Goal: Register for event/course

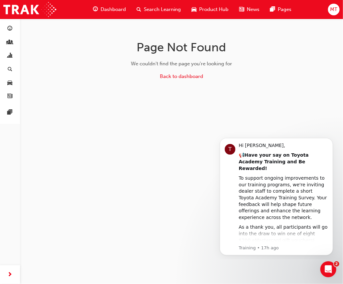
click at [154, 10] on span "Search Learning" at bounding box center [162, 10] width 37 height 8
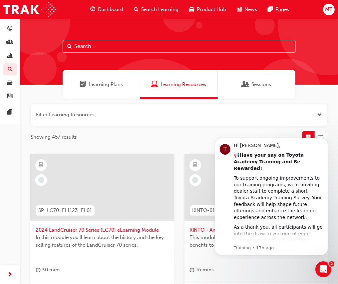
click at [121, 45] on input "text" at bounding box center [179, 46] width 233 height 13
type input "tfl"
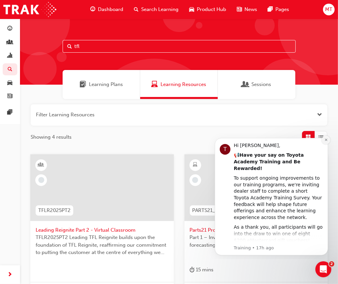
click at [325, 139] on icon "Dismiss notification" at bounding box center [325, 139] width 2 height 2
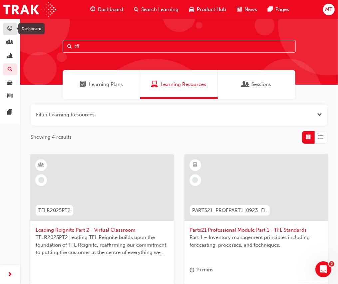
click at [10, 28] on span "guage-icon" at bounding box center [10, 29] width 5 height 6
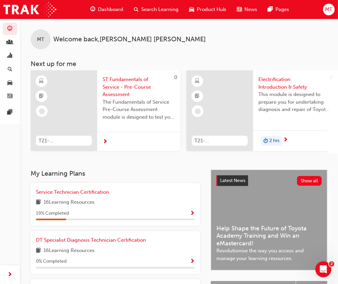
click at [106, 9] on span "Dashboard" at bounding box center [110, 10] width 25 height 8
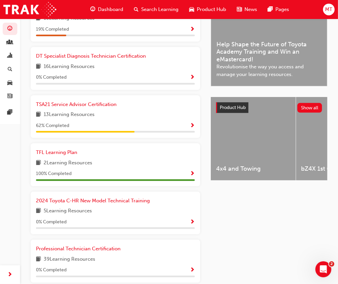
scroll to position [185, 0]
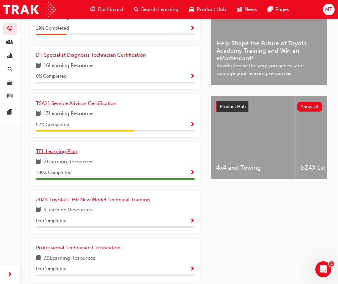
click at [61, 154] on span "TFL Learning Plan" at bounding box center [56, 151] width 41 height 6
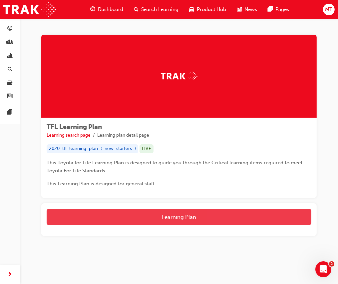
click at [156, 217] on button "Learning Plan" at bounding box center [179, 217] width 265 height 17
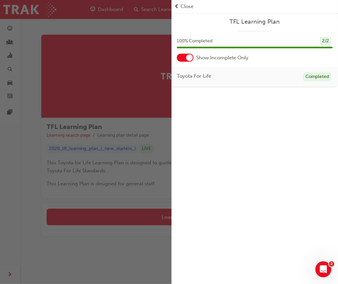
click at [183, 5] on span "Close" at bounding box center [187, 7] width 13 height 8
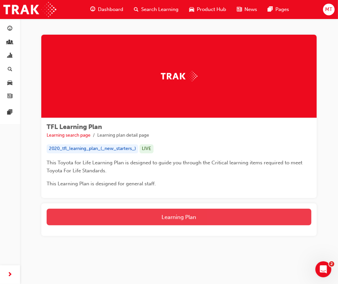
click at [162, 217] on button "Learning Plan" at bounding box center [179, 217] width 265 height 17
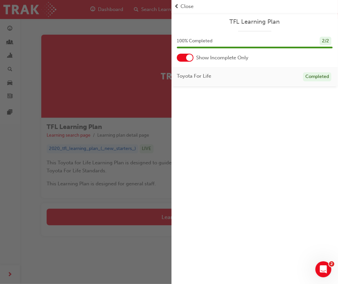
click at [183, 58] on div at bounding box center [185, 58] width 17 height 8
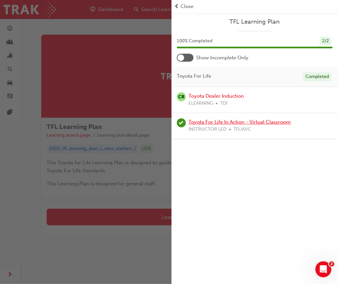
click at [207, 121] on link "Toyota For Life In Action - Virtual Classroom" at bounding box center [240, 122] width 102 height 6
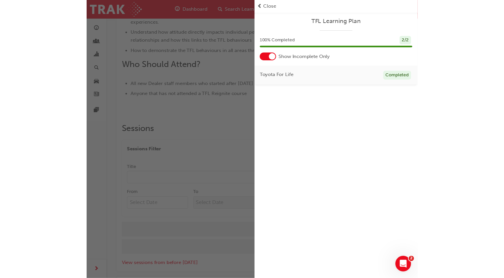
scroll to position [329, 0]
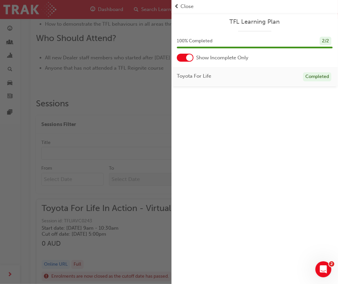
click at [188, 6] on span "Close" at bounding box center [187, 7] width 13 height 8
click at [175, 6] on span "prev-icon" at bounding box center [176, 7] width 5 height 8
click at [122, 58] on div "button" at bounding box center [86, 142] width 172 height 284
click at [187, 57] on div at bounding box center [189, 57] width 7 height 7
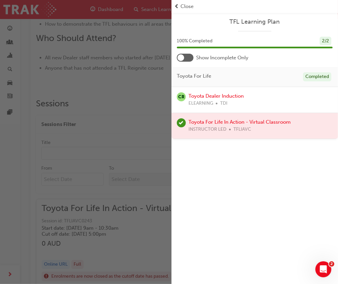
click at [177, 5] on span "prev-icon" at bounding box center [176, 7] width 5 height 8
click at [116, 46] on div "button" at bounding box center [86, 142] width 172 height 284
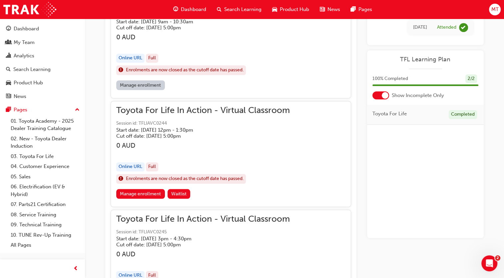
scroll to position [536, 0]
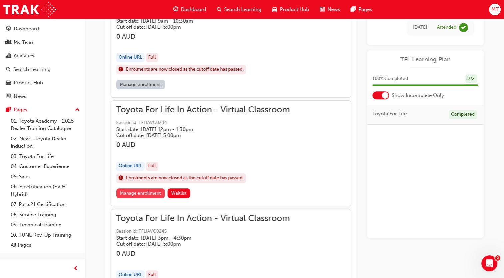
click at [147, 192] on link "Manage enrollment" at bounding box center [140, 193] width 49 height 10
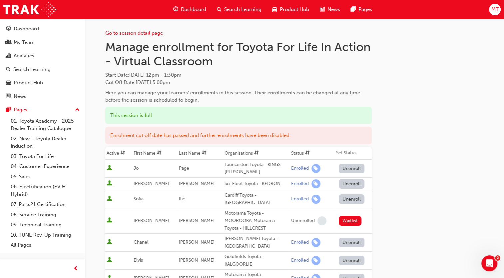
click at [116, 33] on link "Go to session detail page" at bounding box center [134, 33] width 58 height 6
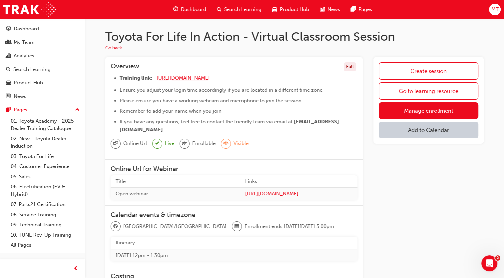
click at [187, 77] on span "[URL][DOMAIN_NAME]" at bounding box center [183, 78] width 53 height 6
